Goal: Transaction & Acquisition: Purchase product/service

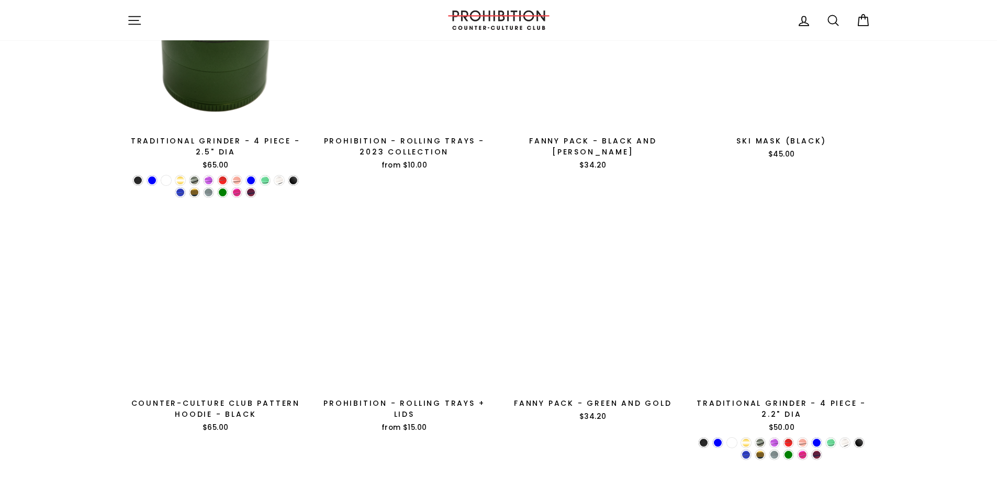
scroll to position [523, 0]
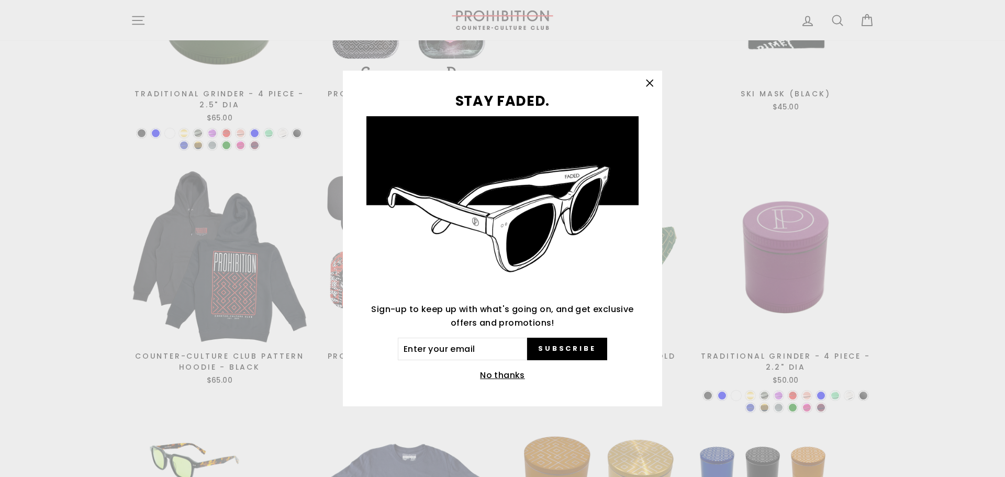
click at [650, 82] on icon "button" at bounding box center [649, 83] width 6 height 6
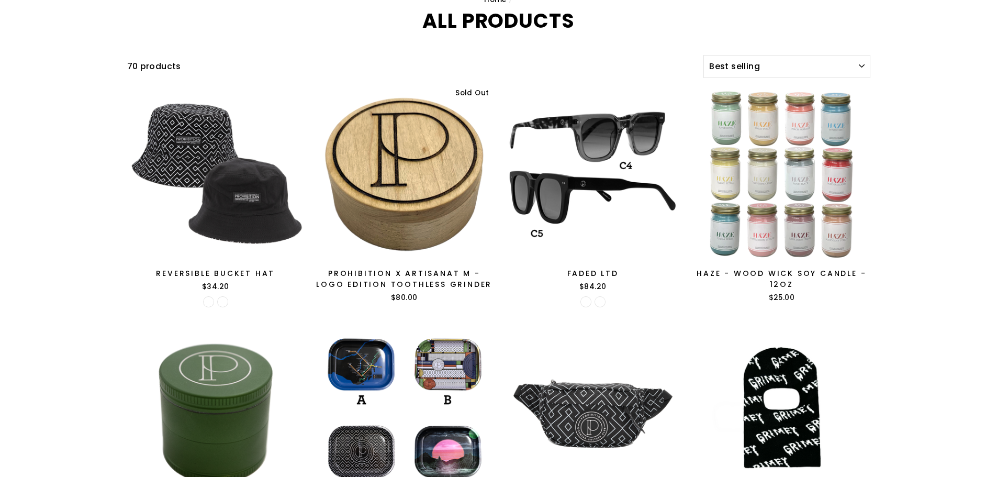
scroll to position [0, 0]
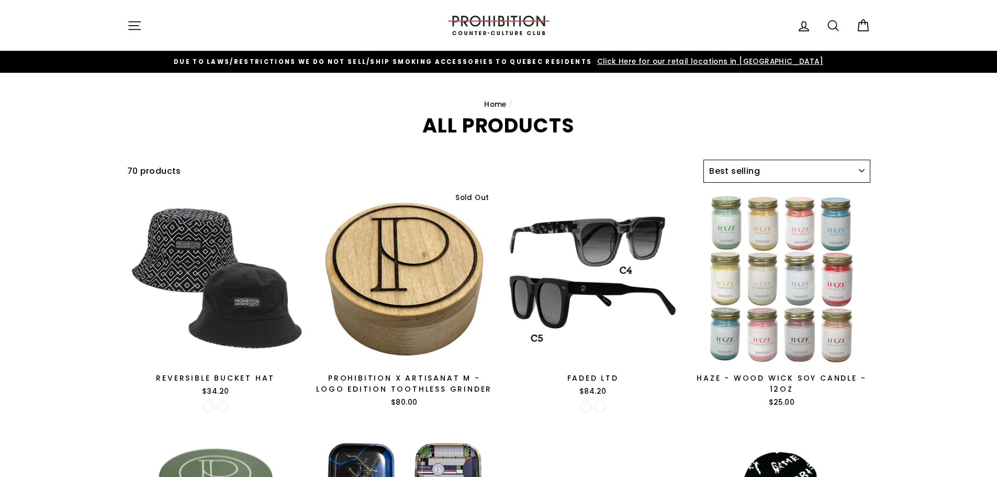
click at [798, 171] on select "Sort Featured Best selling Alphabetically, A-Z Alphabetically, Z-A Price, low t…" at bounding box center [786, 171] width 166 height 23
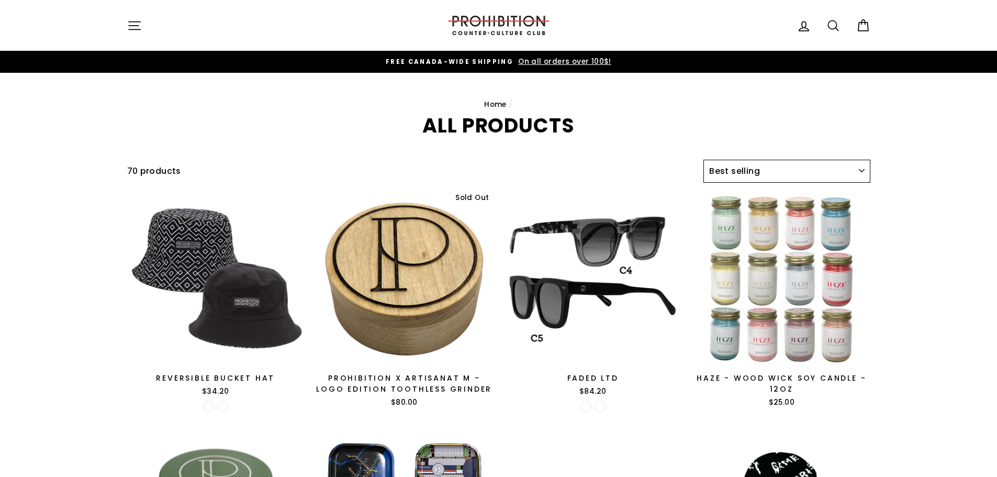
select select "title-ascending"
click at [703, 160] on select "Sort Featured Best selling Alphabetically, A-Z Alphabetically, Z-A Price, low t…" at bounding box center [786, 171] width 166 height 23
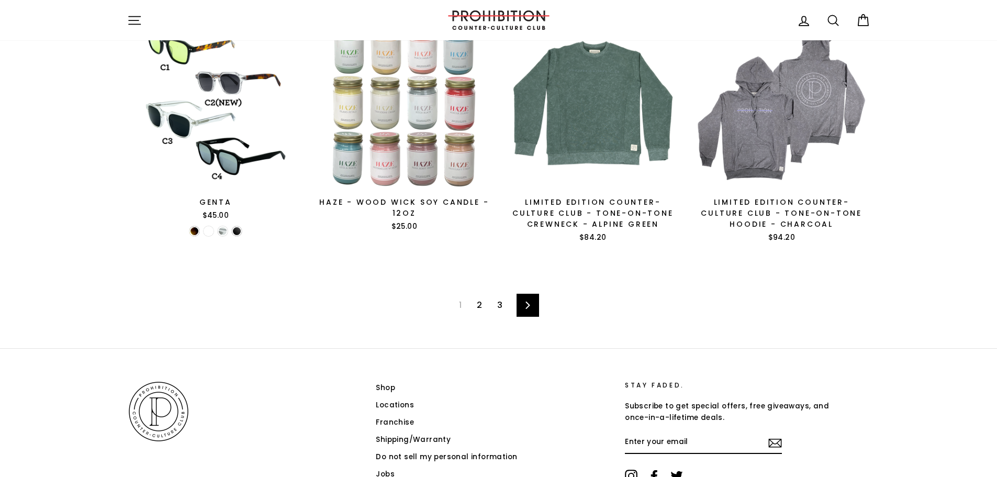
scroll to position [1722, 0]
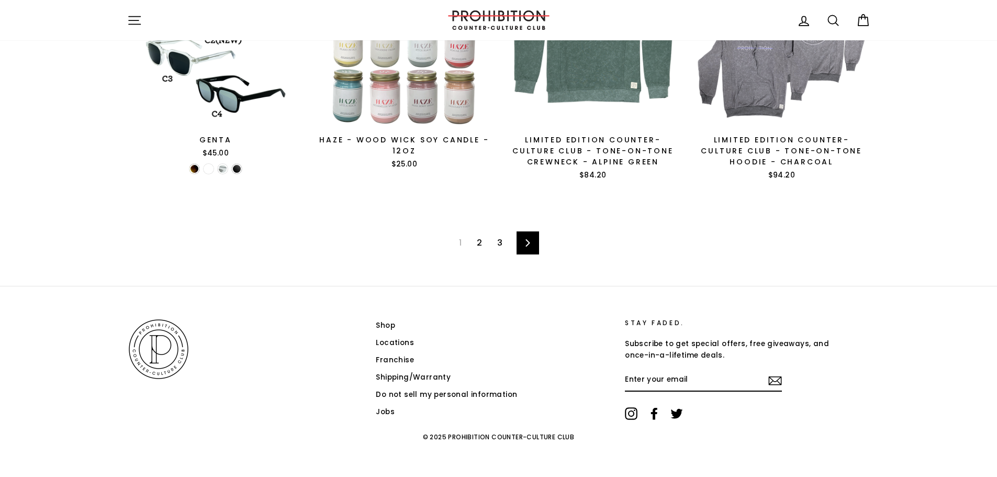
click at [501, 242] on link "3" at bounding box center [500, 242] width 18 height 17
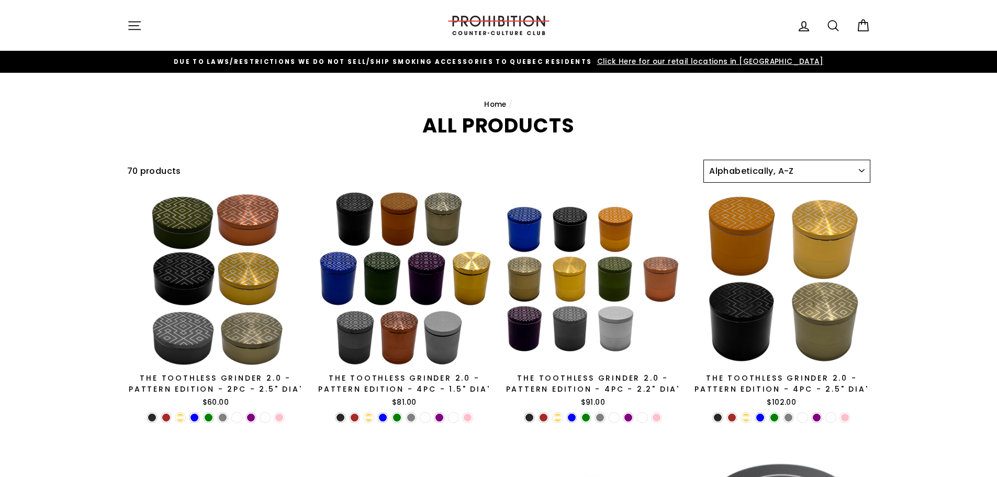
click at [769, 175] on select "Sort Featured Best selling Alphabetically, A-Z Alphabetically, Z-A Price, low t…" at bounding box center [786, 171] width 166 height 23
select select "best-selling"
click at [703, 160] on select "Sort Featured Best selling Alphabetically, A-Z Alphabetically, Z-A Price, low t…" at bounding box center [786, 171] width 166 height 23
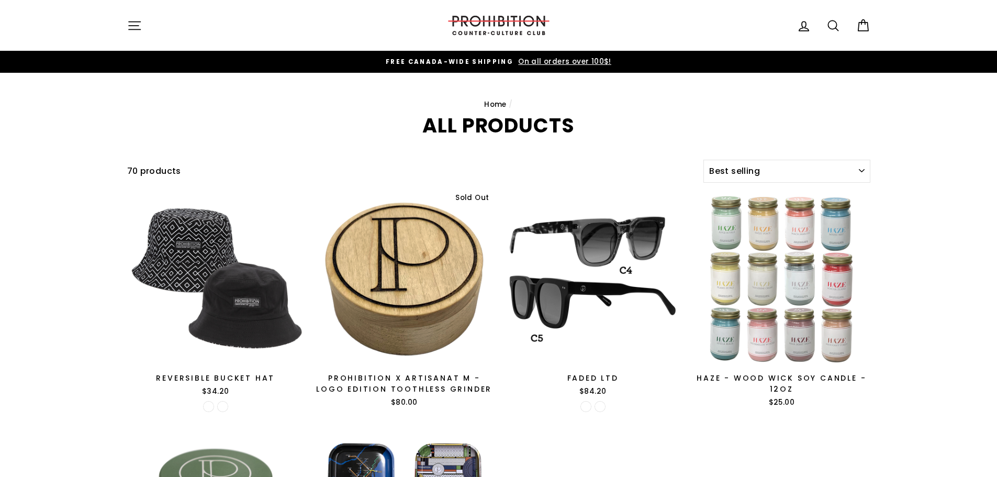
select select "best-selling"
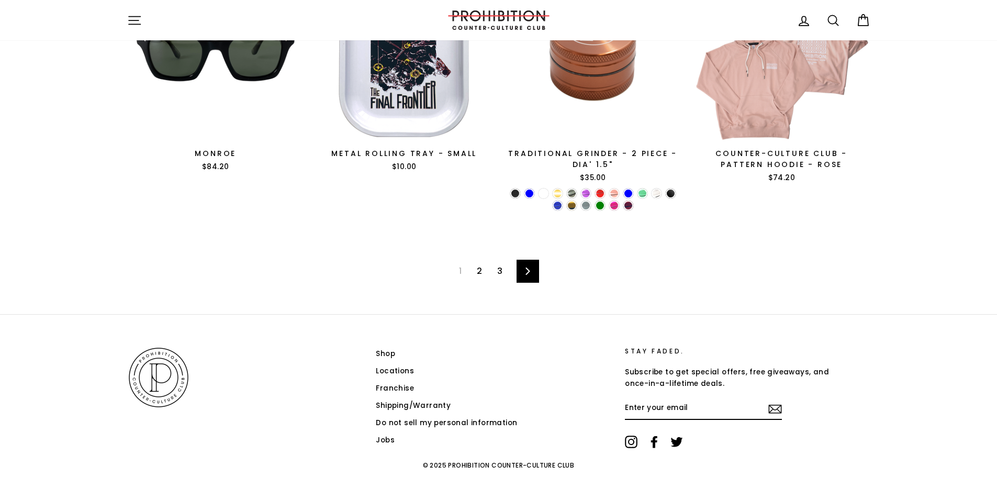
scroll to position [1755, 0]
